Goal: Communication & Community: Answer question/provide support

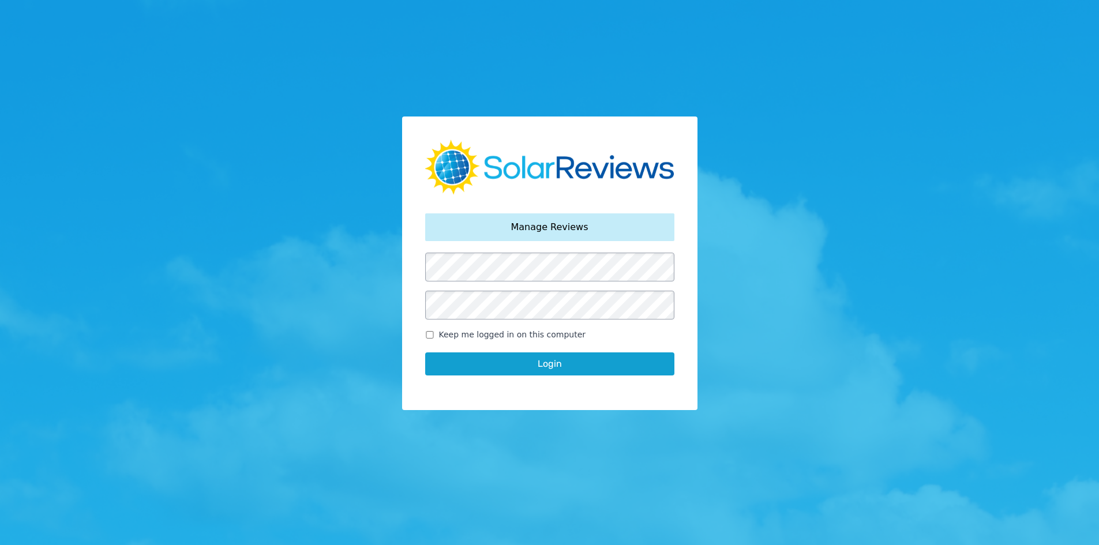
click at [437, 333] on label "Keep me logged in on this computer" at bounding box center [549, 335] width 249 height 12
click at [433, 336] on input "Keep me logged in on this computer" at bounding box center [429, 335] width 9 height 8
checkbox input "true"
click at [441, 358] on button "Login" at bounding box center [549, 364] width 249 height 23
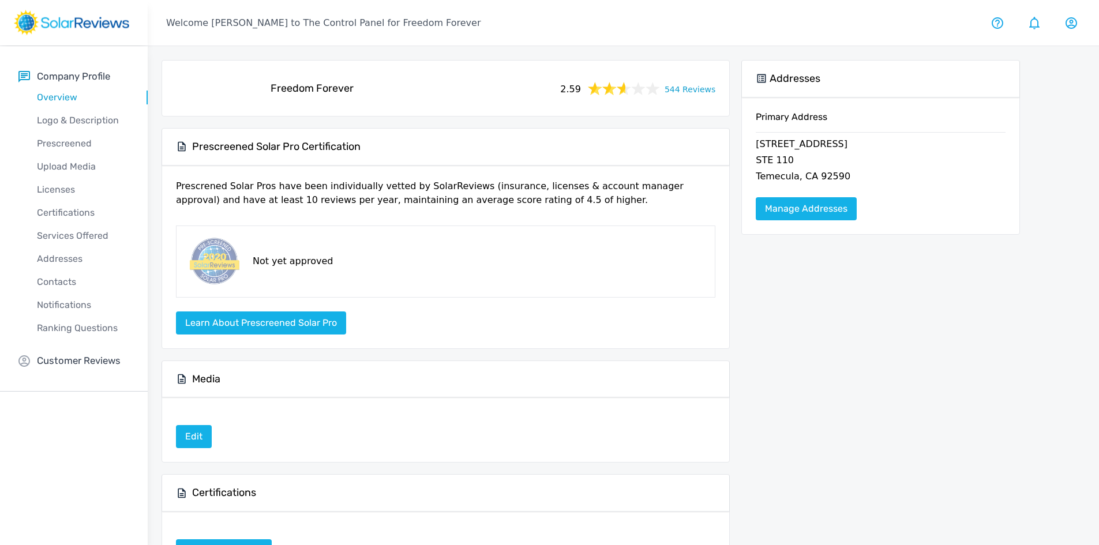
click at [693, 92] on link "544 Reviews" at bounding box center [690, 88] width 51 height 14
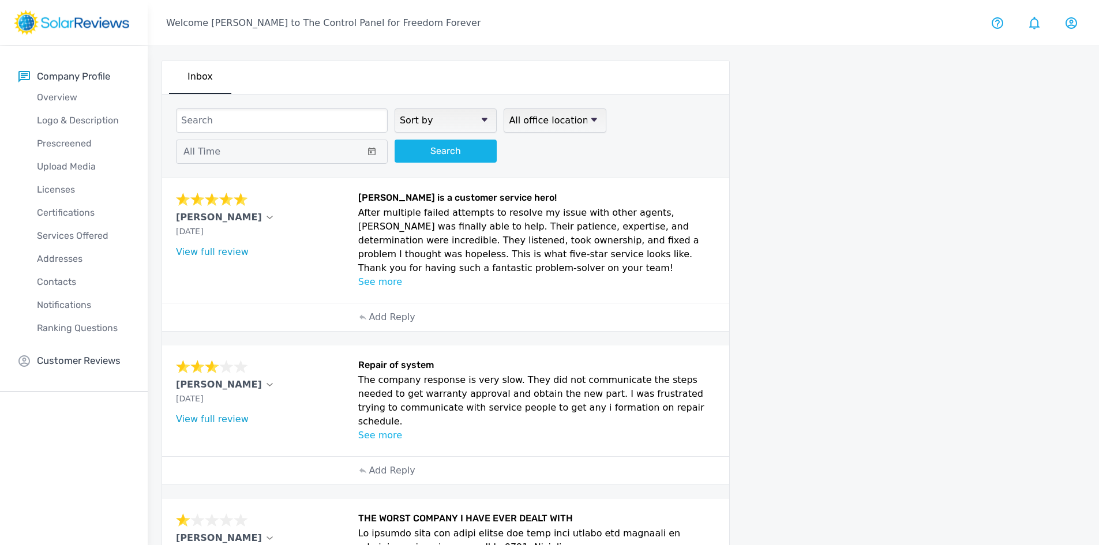
click at [396, 429] on p "See more" at bounding box center [537, 436] width 358 height 14
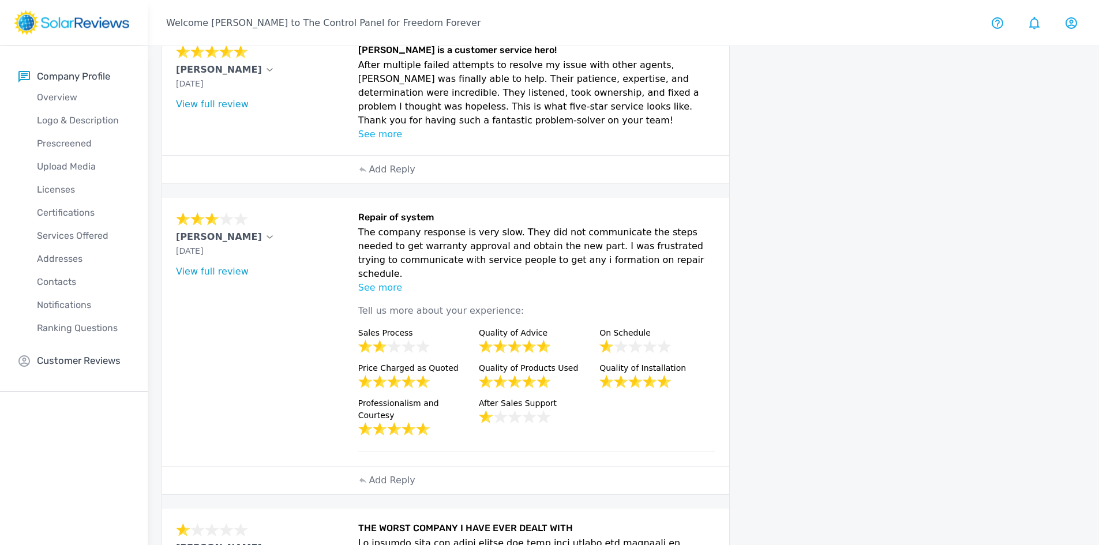
scroll to position [58, 0]
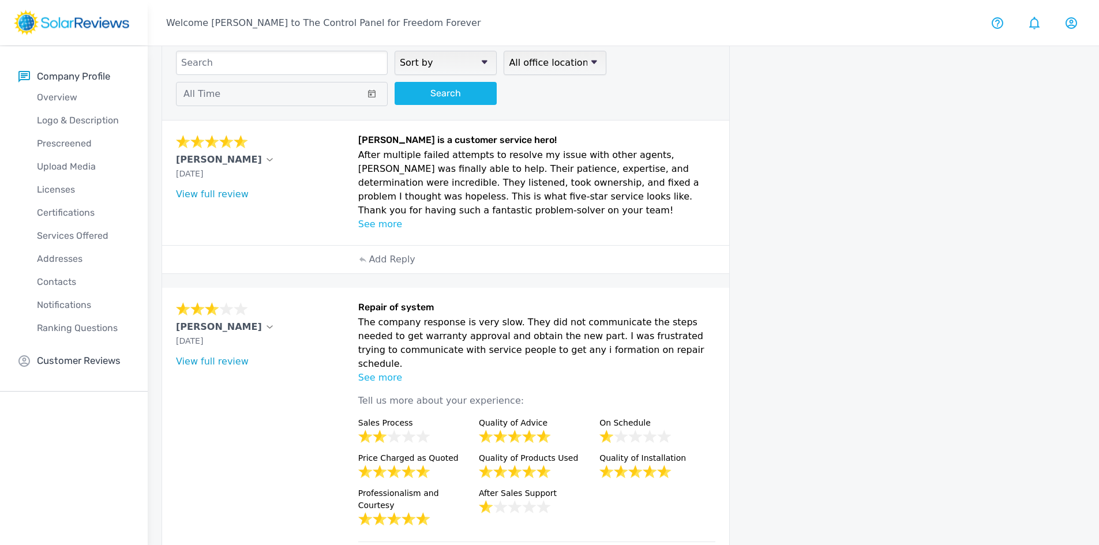
click at [387, 226] on p "See more" at bounding box center [537, 225] width 358 height 14
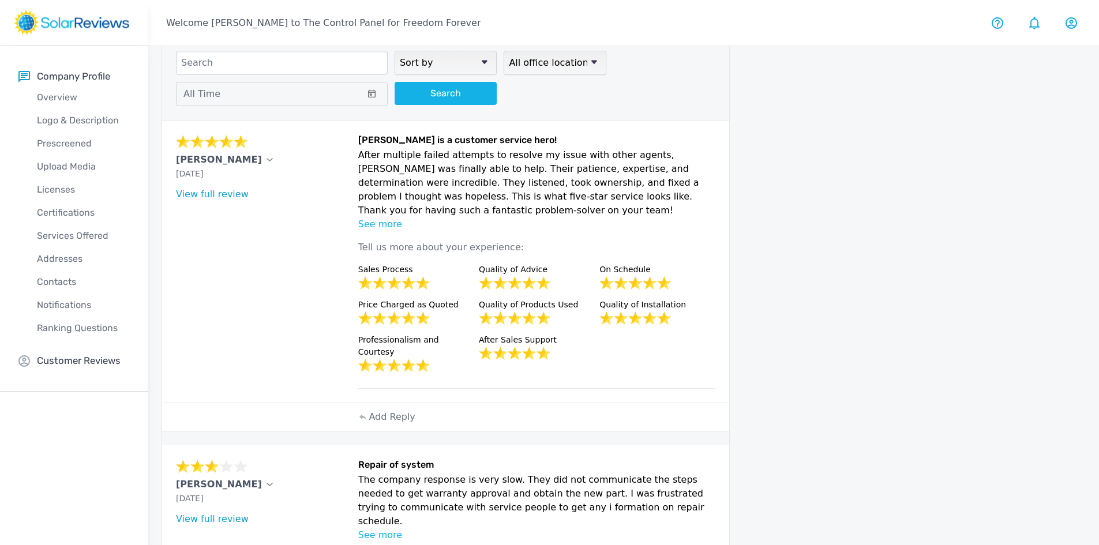
click at [189, 193] on link "View full review" at bounding box center [212, 194] width 73 height 11
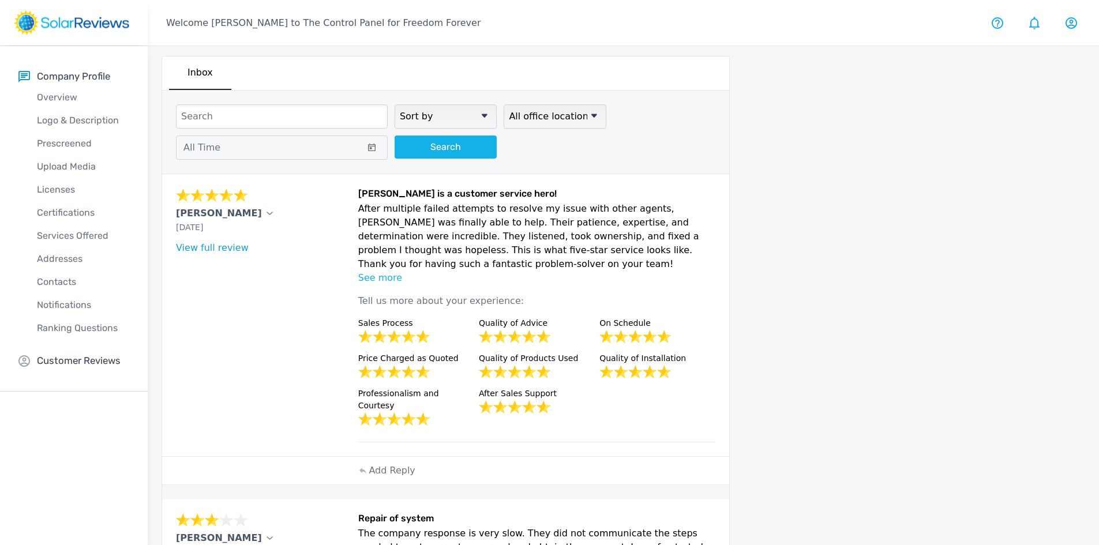
scroll to position [0, 0]
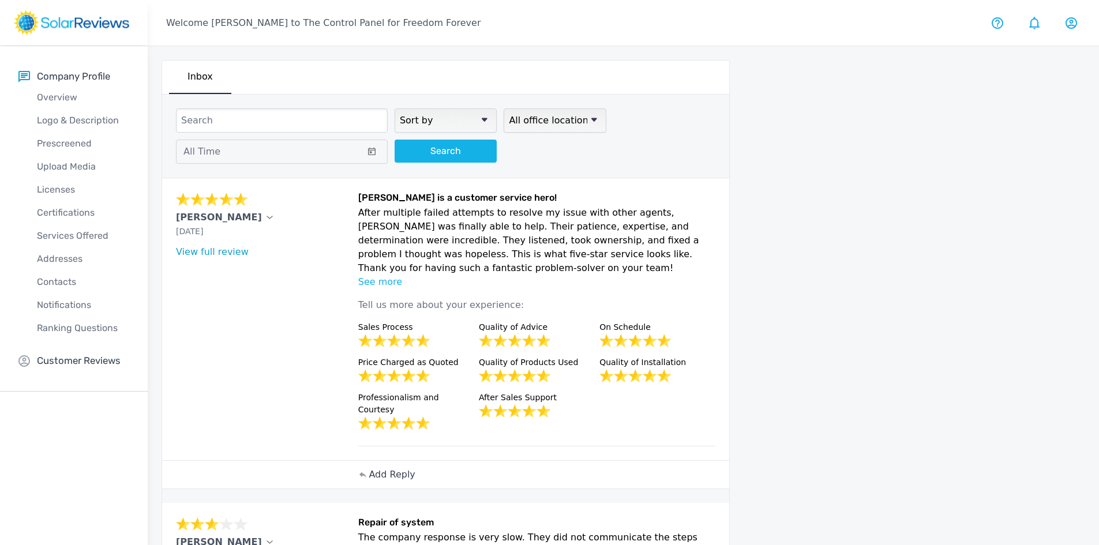
click at [397, 468] on p "Add Reply" at bounding box center [392, 475] width 46 height 14
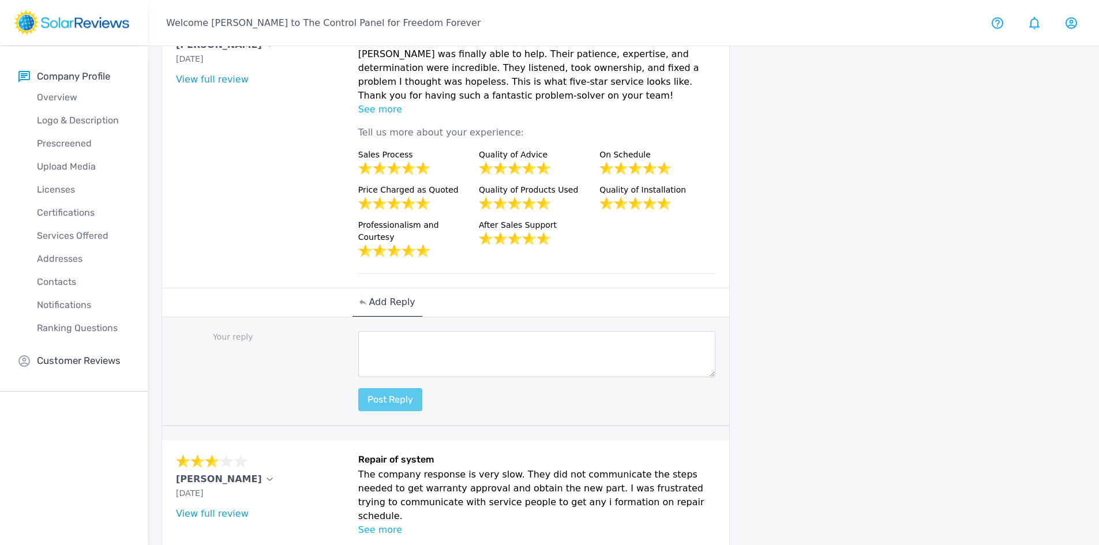
scroll to position [173, 0]
click at [373, 331] on textarea at bounding box center [537, 354] width 358 height 46
paste textarea "Hello (Customer name), we are delighted to receive your positive feedback! Know…"
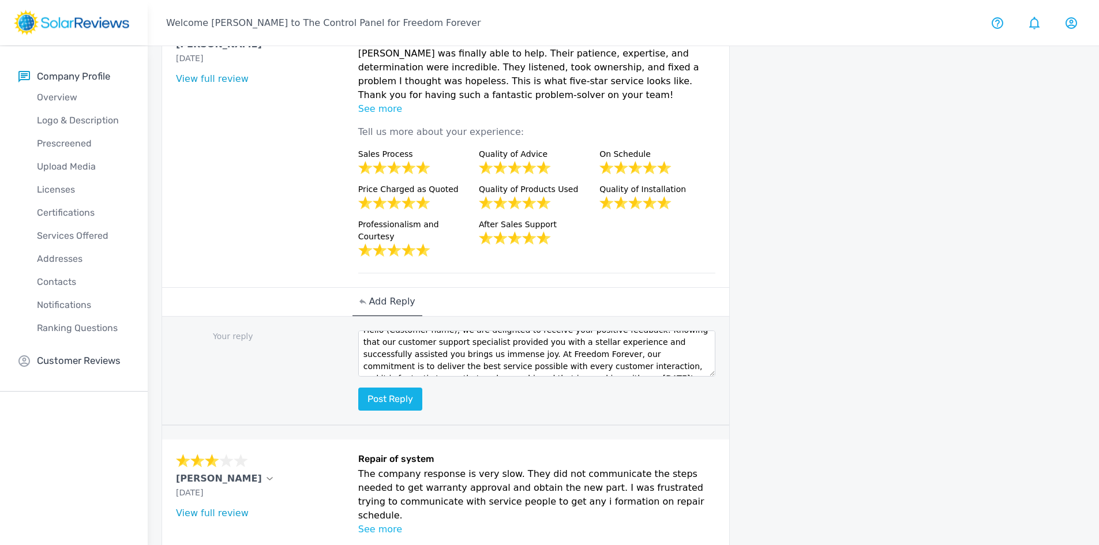
scroll to position [0, 0]
drag, startPoint x: 445, startPoint y: 328, endPoint x: 384, endPoint y: 322, distance: 60.9
click at [384, 331] on textarea "Hello (Customer name), we are delighted to receive your positive feedback! Know…" at bounding box center [537, 354] width 358 height 46
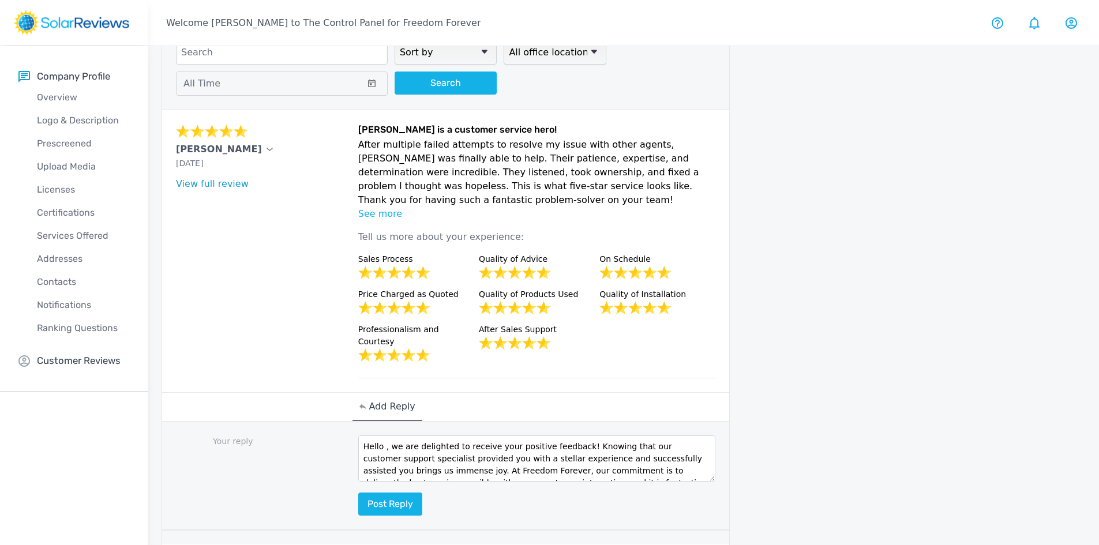
scroll to position [58, 0]
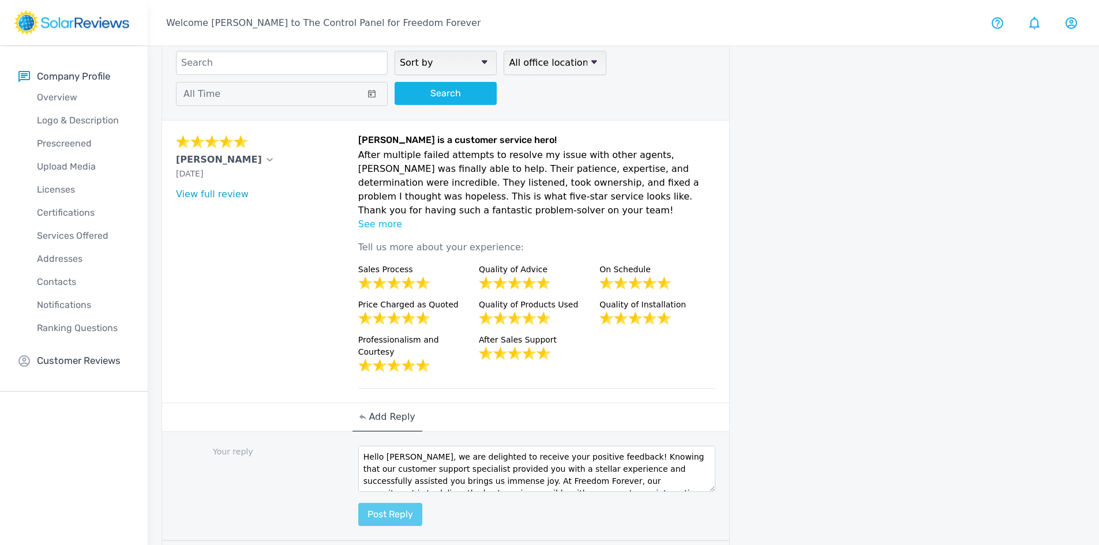
type textarea "Hello Fernando, we are delighted to receive your positive feedback! Knowing tha…"
click at [406, 504] on button "Post reply" at bounding box center [390, 514] width 64 height 23
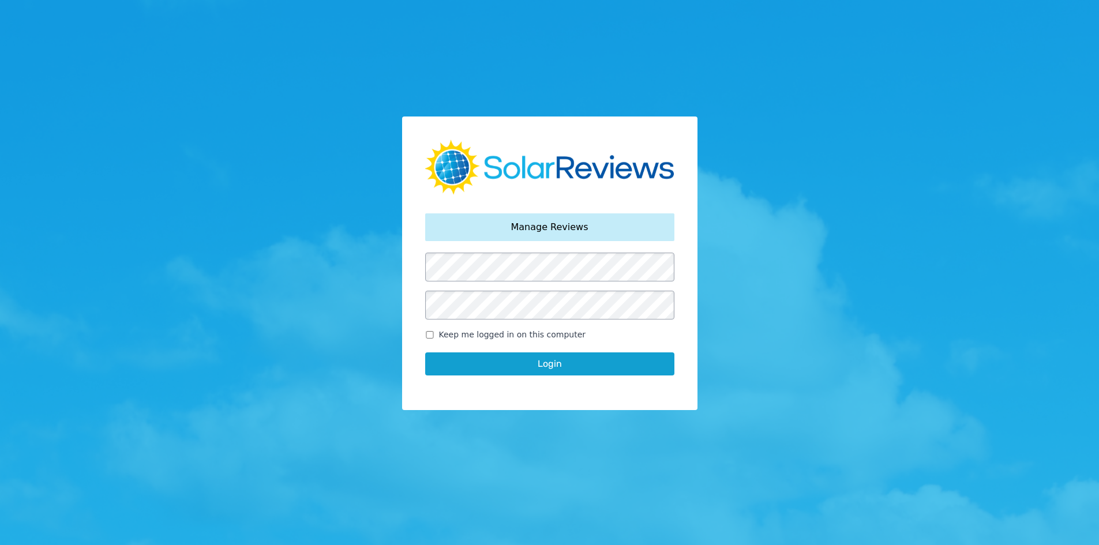
click at [443, 330] on span "Keep me logged in on this computer" at bounding box center [512, 335] width 147 height 12
click at [435, 331] on input "Keep me logged in on this computer" at bounding box center [429, 335] width 9 height 8
checkbox input "true"
drag, startPoint x: 456, startPoint y: 364, endPoint x: 167, endPoint y: 380, distance: 289.0
click at [456, 364] on button "Login" at bounding box center [549, 364] width 249 height 23
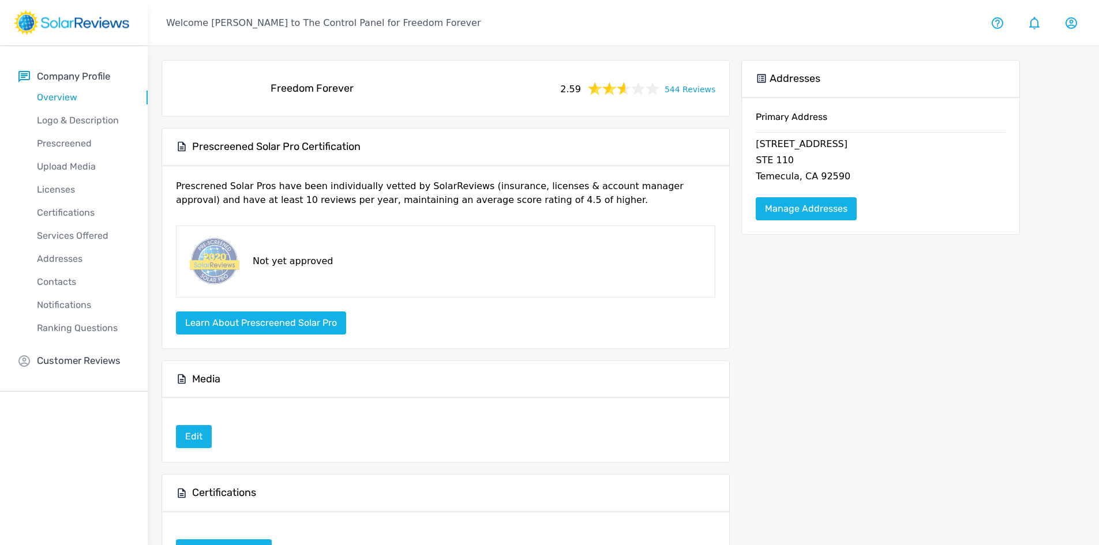
click at [694, 88] on link "544 Reviews" at bounding box center [690, 88] width 51 height 14
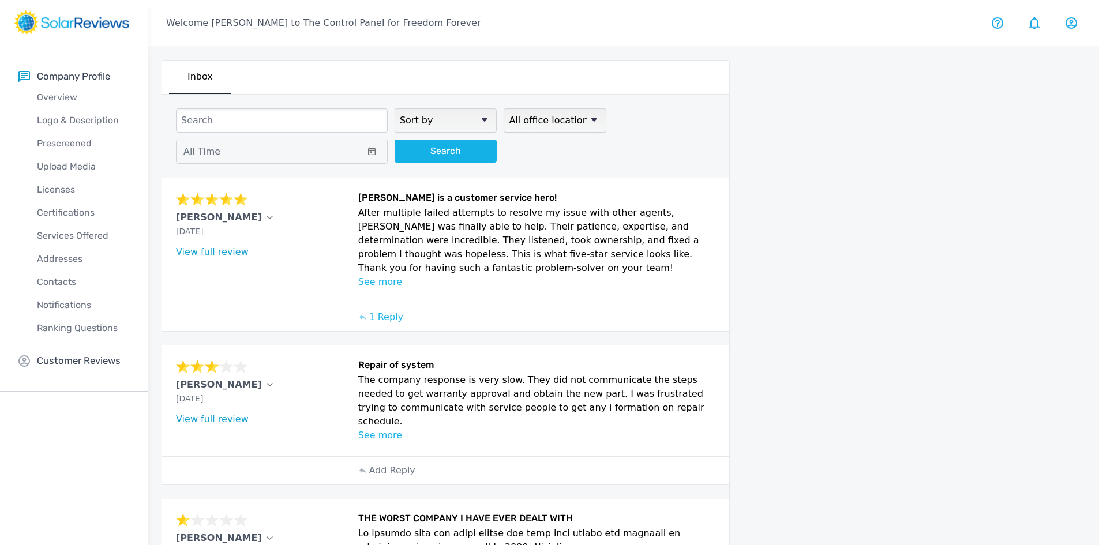
scroll to position [115, 0]
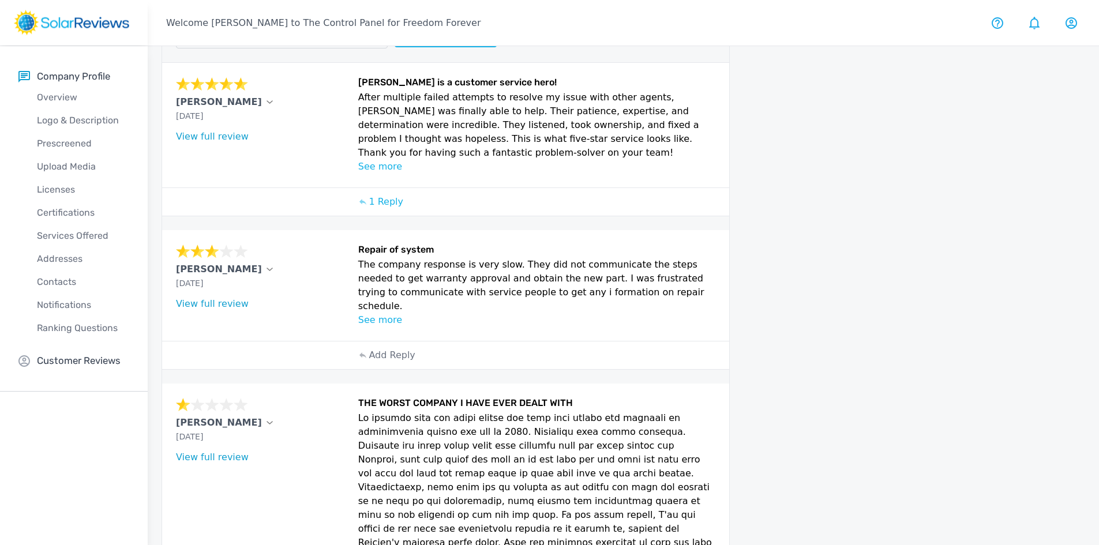
drag, startPoint x: 171, startPoint y: 272, endPoint x: 238, endPoint y: 272, distance: 66.9
click at [241, 272] on div "[PERSON_NAME] [DATE] What type of installation was this? no answer What year wa…" at bounding box center [445, 285] width 567 height 111
drag, startPoint x: 235, startPoint y: 272, endPoint x: 217, endPoint y: 268, distance: 18.9
click at [217, 268] on p "[PERSON_NAME]" at bounding box center [219, 270] width 86 height 14
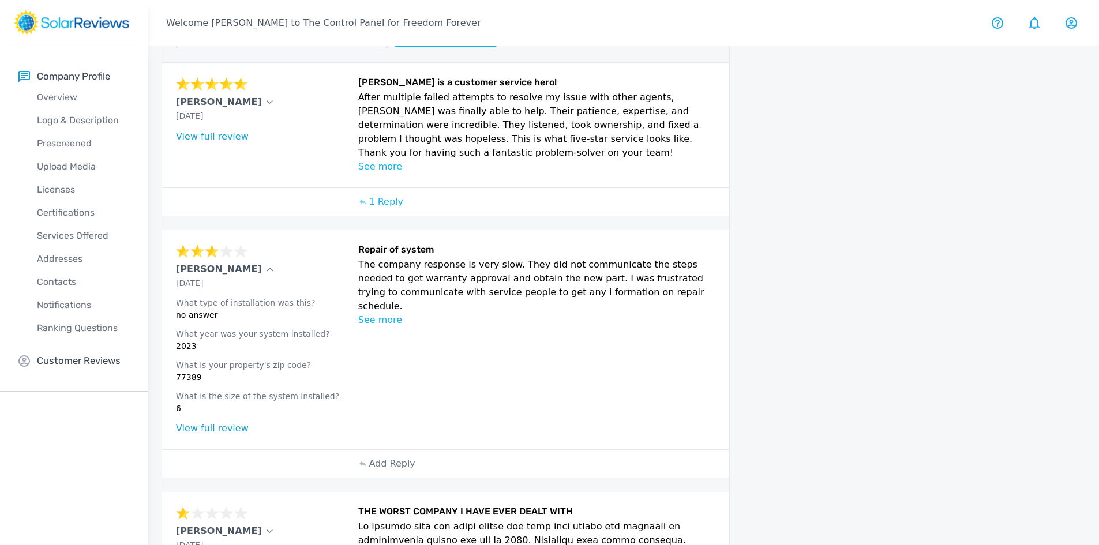
click at [217, 268] on p "[PERSON_NAME]" at bounding box center [219, 270] width 86 height 14
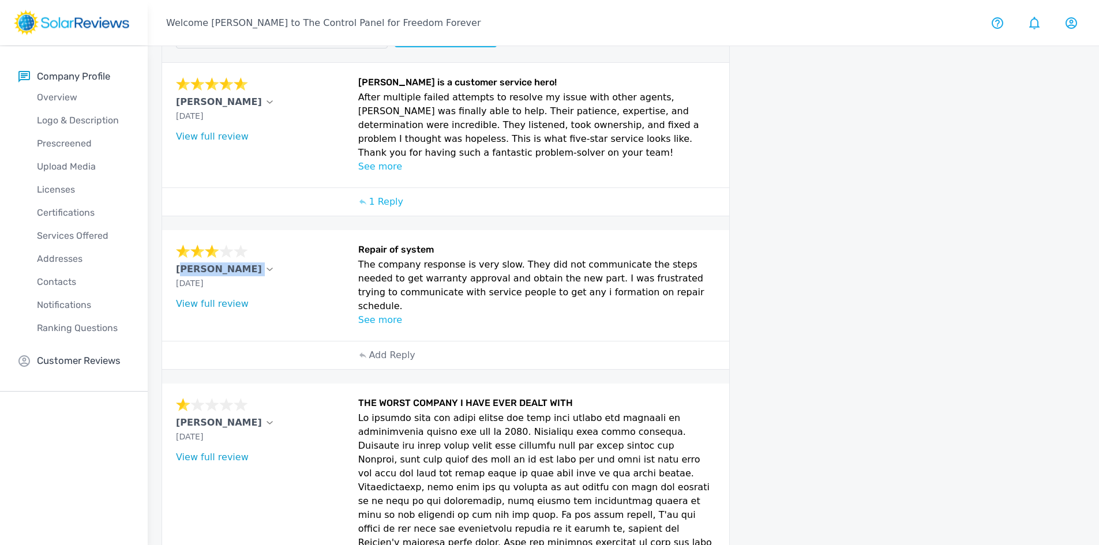
click at [217, 268] on p "[PERSON_NAME]" at bounding box center [219, 270] width 86 height 14
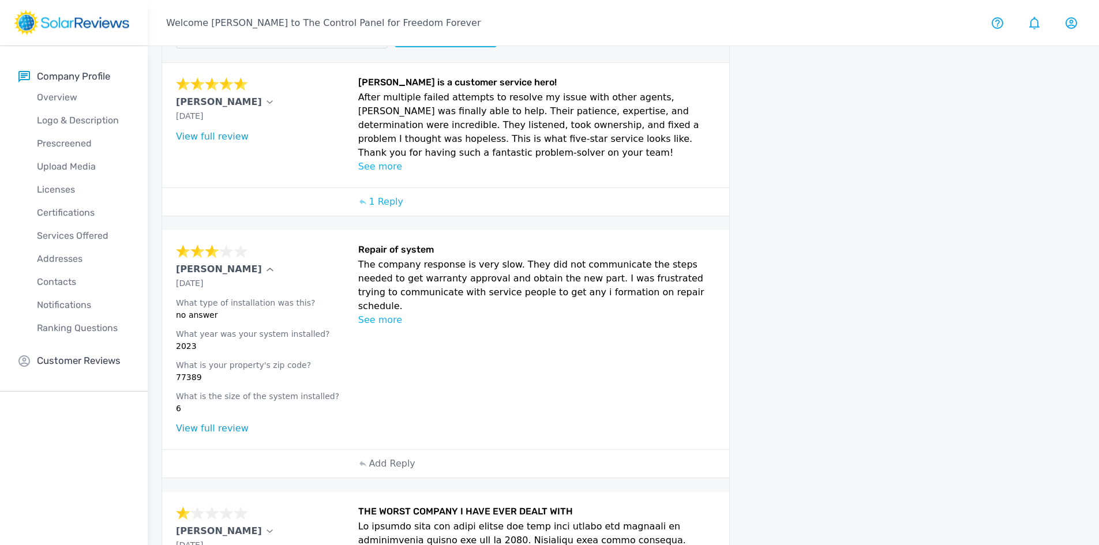
click at [381, 313] on p "See more" at bounding box center [537, 320] width 358 height 14
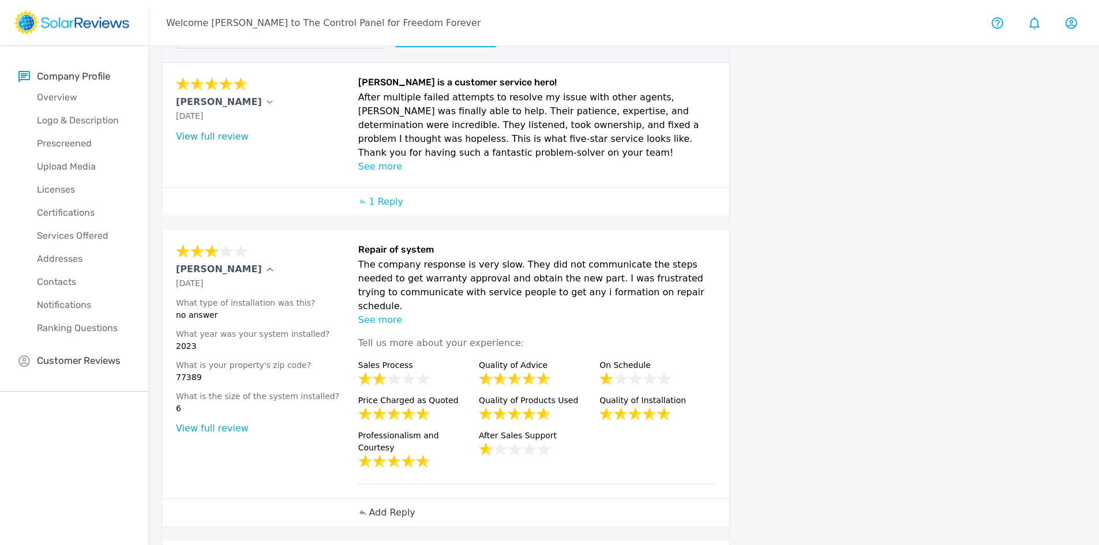
click at [377, 506] on p "Add Reply" at bounding box center [392, 513] width 46 height 14
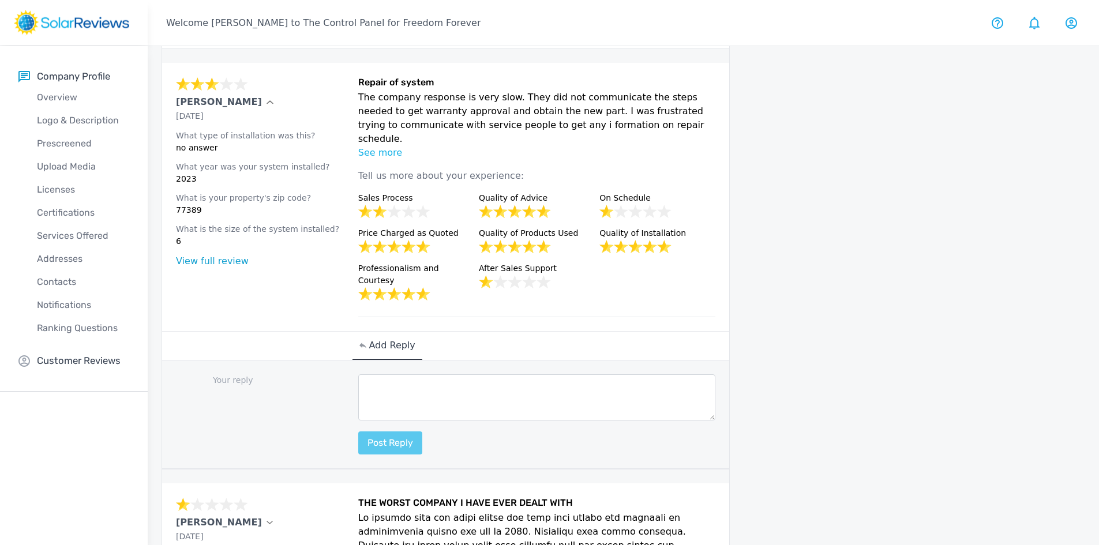
scroll to position [289, 0]
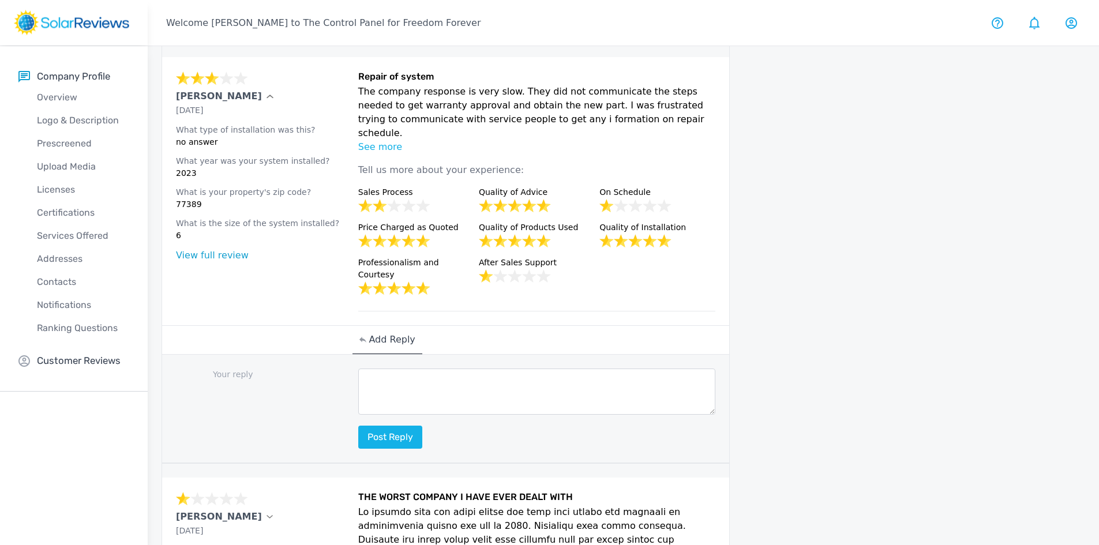
click at [368, 369] on textarea at bounding box center [537, 392] width 358 height 46
paste textarea "Hello [Customer Name], Thank you for sharing your feedback with us. Your review…"
drag, startPoint x: 447, startPoint y: 350, endPoint x: 391, endPoint y: 349, distance: 56.6
click at [391, 369] on textarea "Hello [Customer Name], Thank you for sharing your feedback with us. Your review…" at bounding box center [537, 392] width 358 height 46
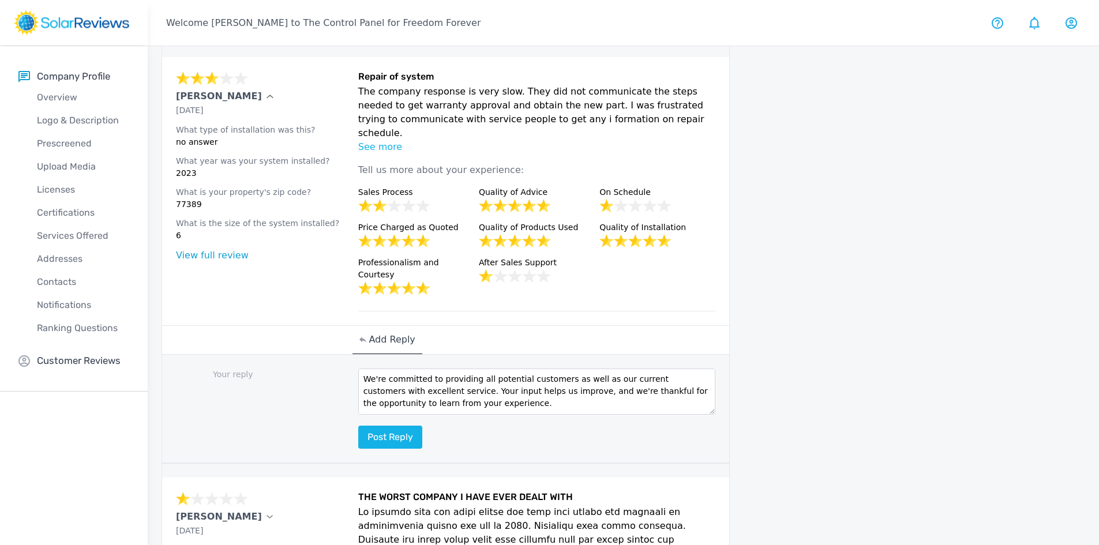
scroll to position [404, 0]
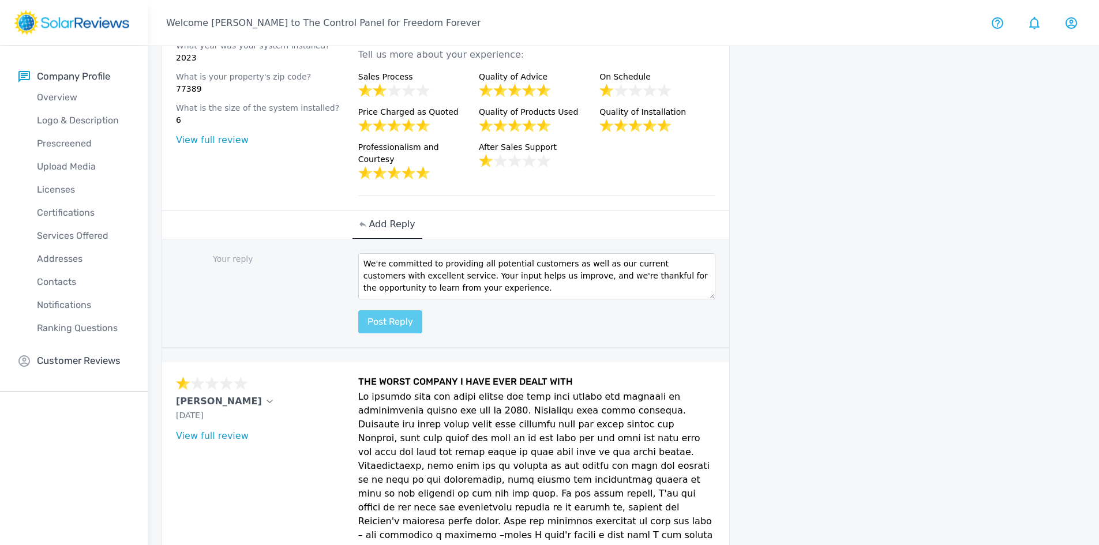
type textarea "Hello [PERSON_NAME], Thank you for sharing your feedback with us. Your review h…"
click at [405, 310] on button "Post reply" at bounding box center [390, 321] width 64 height 23
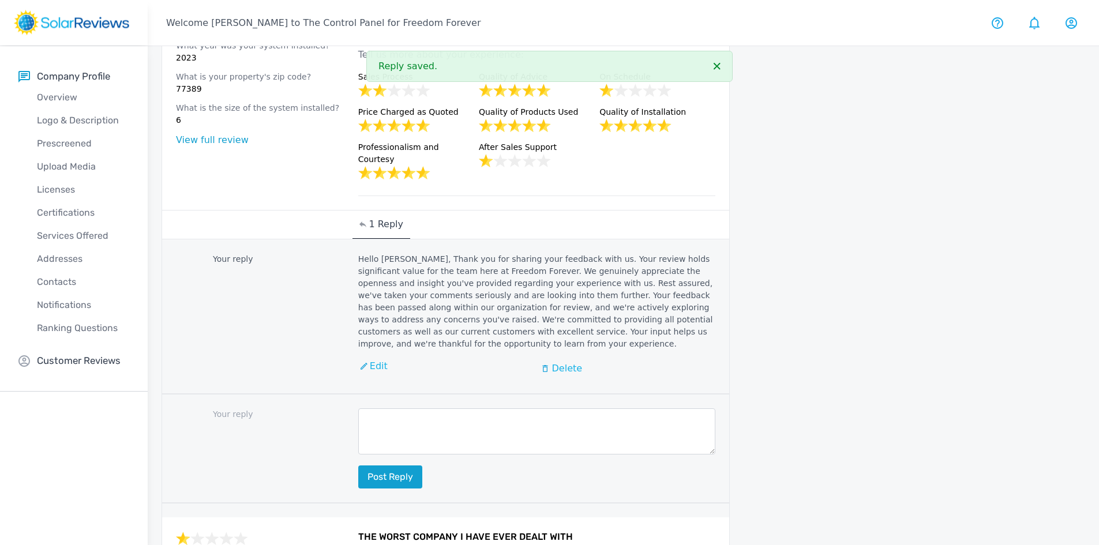
scroll to position [0, 0]
